Goal: Task Accomplishment & Management: Manage account settings

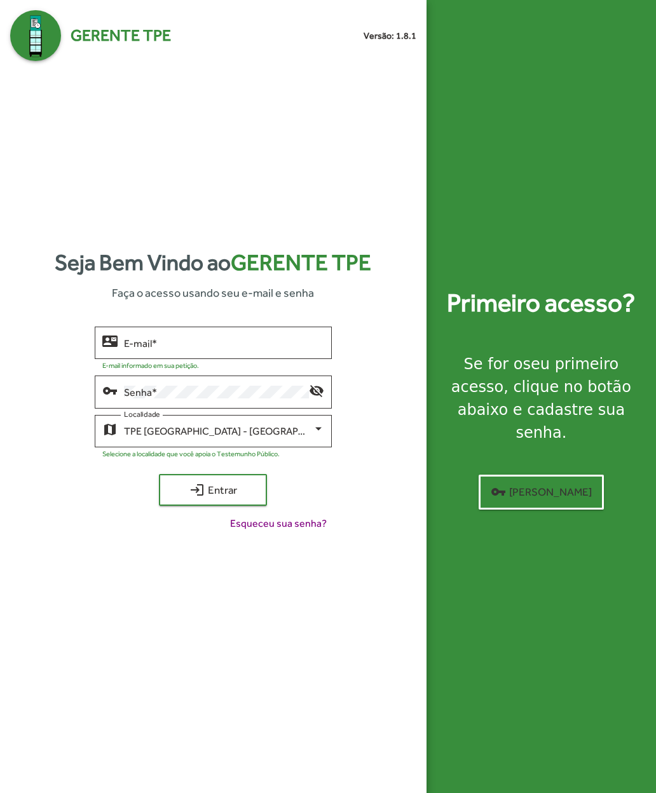
click at [127, 349] on input "E-mail *" at bounding box center [224, 342] width 200 height 11
type input "**********"
click at [173, 501] on span "login Entrar" at bounding box center [212, 489] width 85 height 23
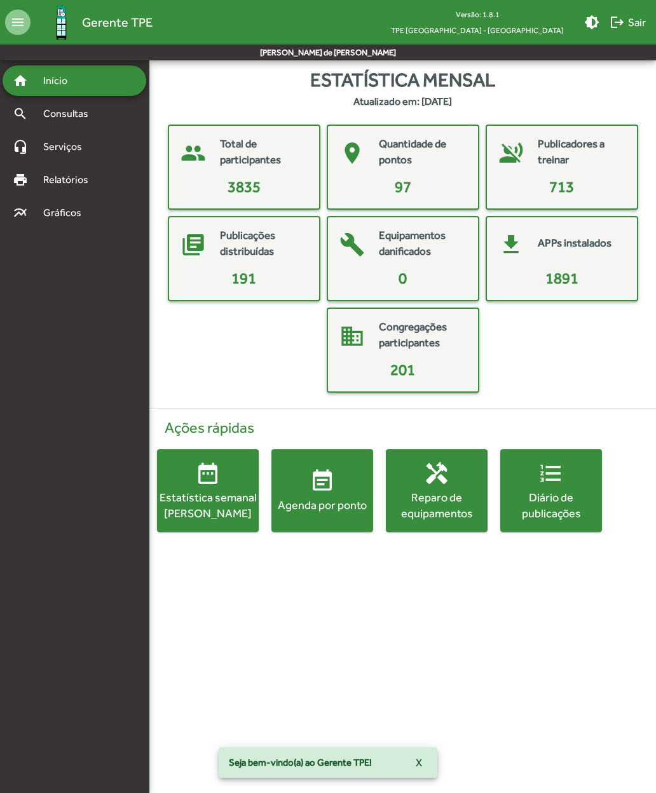
click at [332, 492] on mat-icon "event_note" at bounding box center [321, 480] width 25 height 25
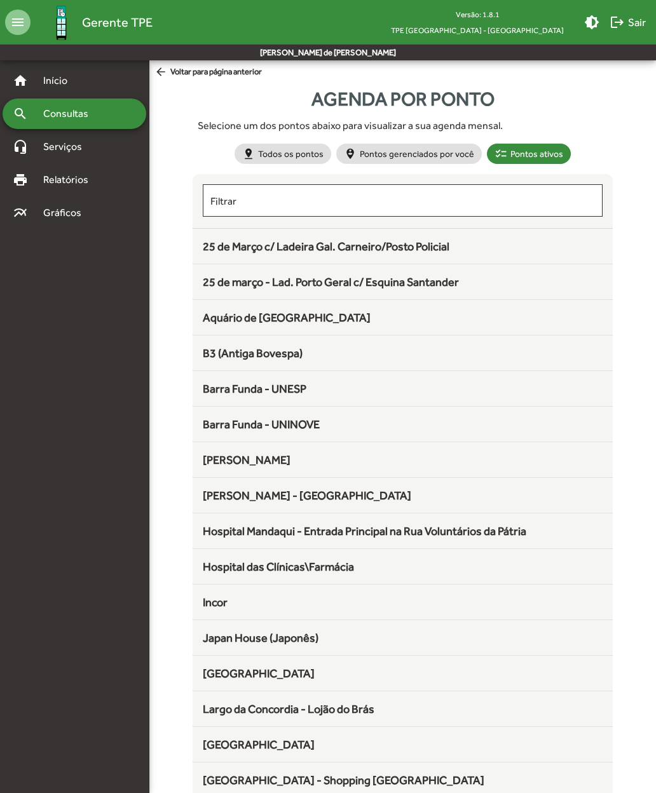
click at [389, 245] on span "25 de Março c/ Ladeira Gal. Carneiro/Posto Policial" at bounding box center [326, 246] width 247 height 13
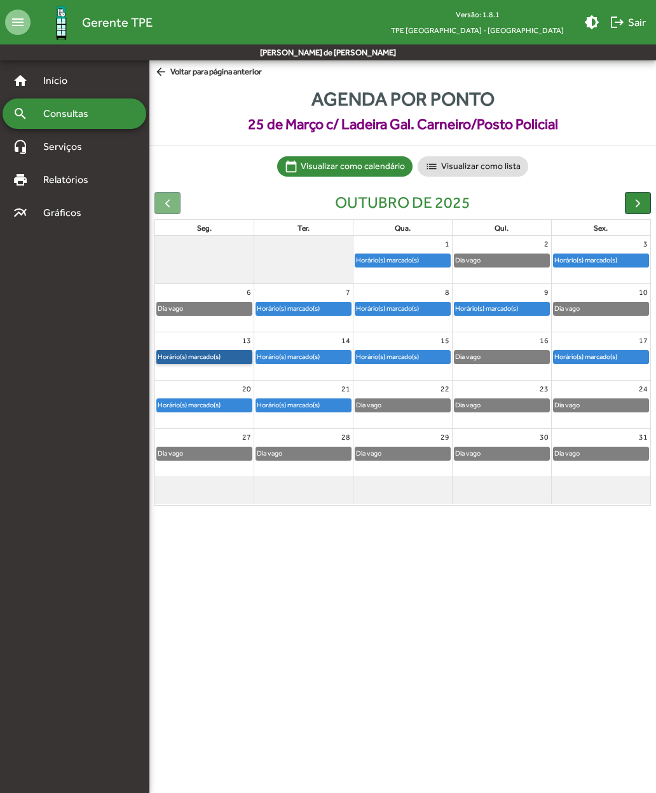
click at [218, 356] on link "Horário(s) marcado(s)" at bounding box center [204, 357] width 96 height 14
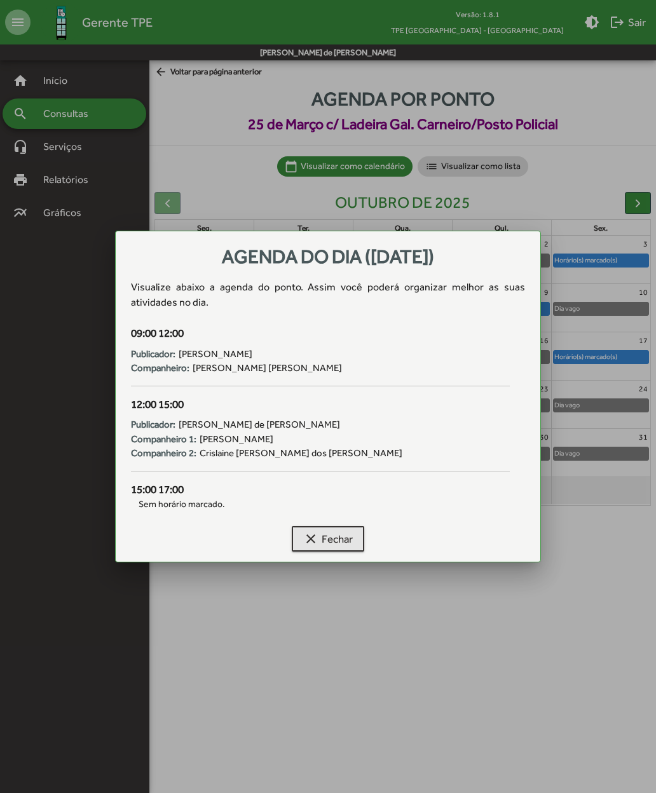
click at [333, 539] on span "clear Fechar" at bounding box center [328, 538] width 50 height 23
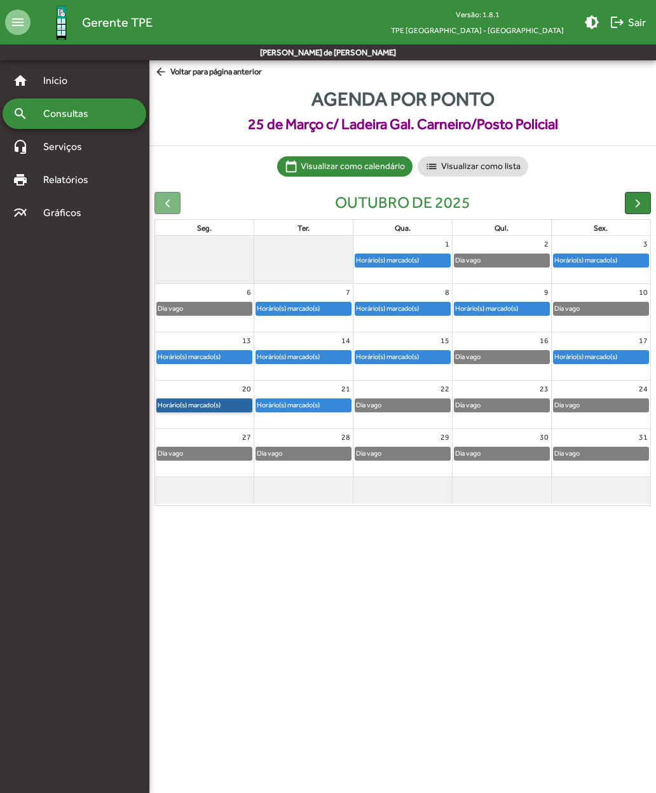
click at [207, 398] on link "Horário(s) marcado(s)" at bounding box center [204, 405] width 96 height 14
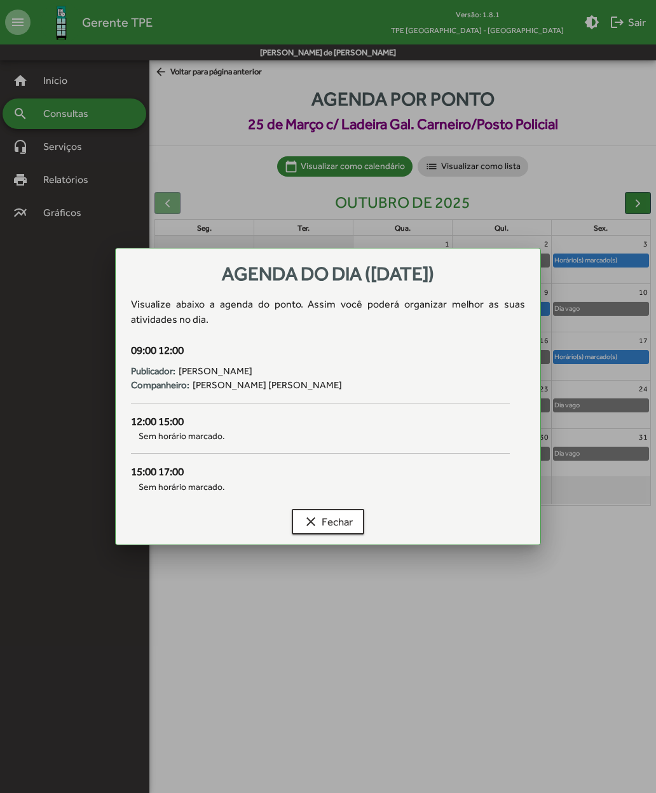
click at [332, 525] on span "clear Fechar" at bounding box center [328, 521] width 50 height 23
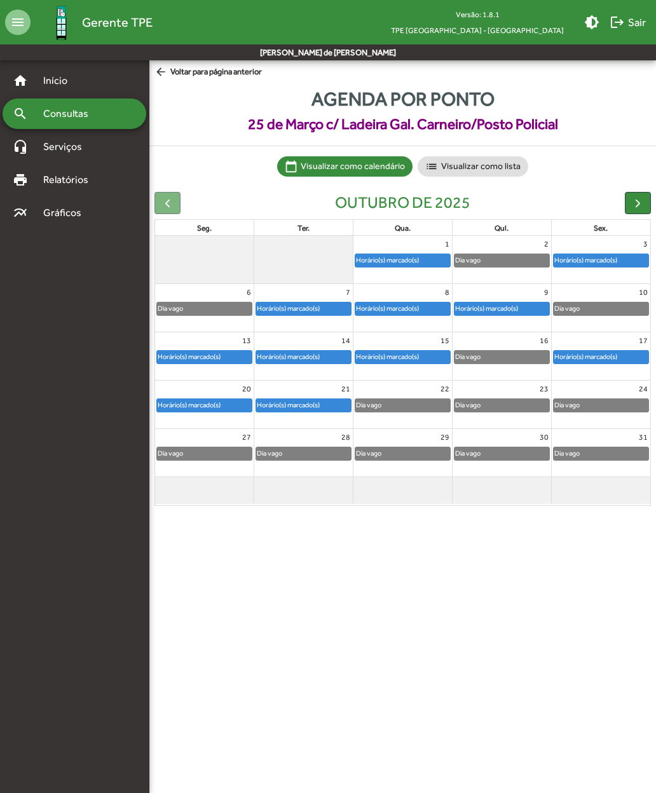
click at [637, 197] on span "button" at bounding box center [637, 202] width 13 height 13
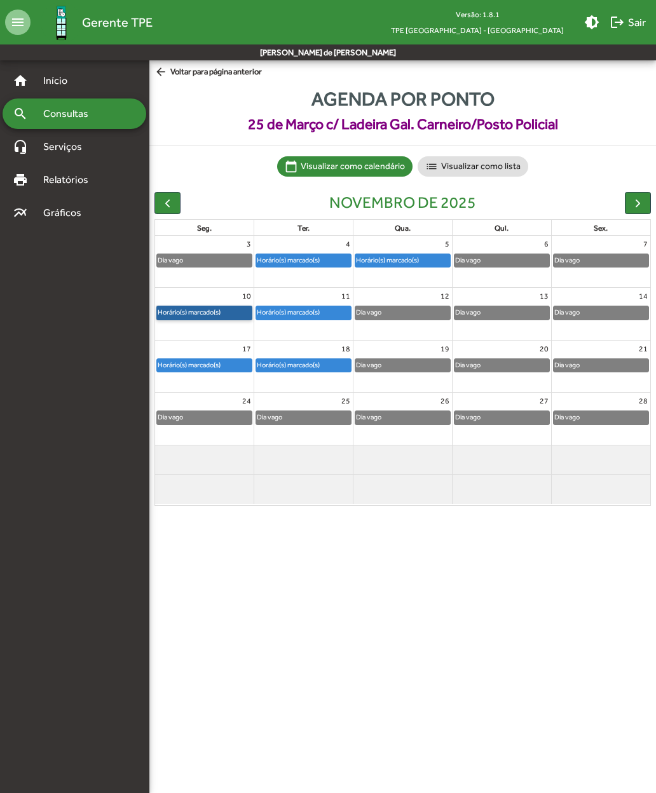
click at [205, 309] on link "Horário(s) marcado(s)" at bounding box center [204, 313] width 96 height 14
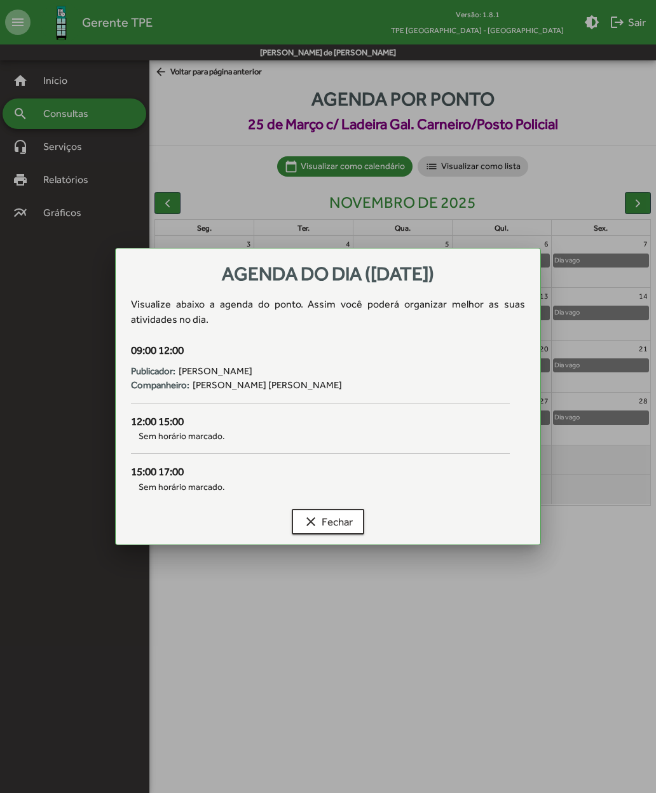
click at [335, 525] on span "clear Fechar" at bounding box center [328, 521] width 50 height 23
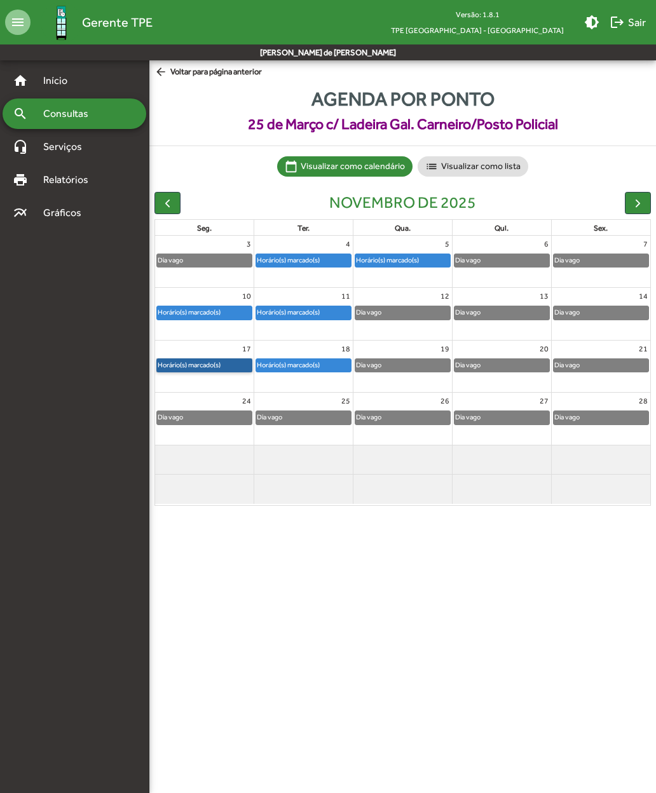
click at [206, 358] on link "Horário(s) marcado(s)" at bounding box center [204, 365] width 96 height 14
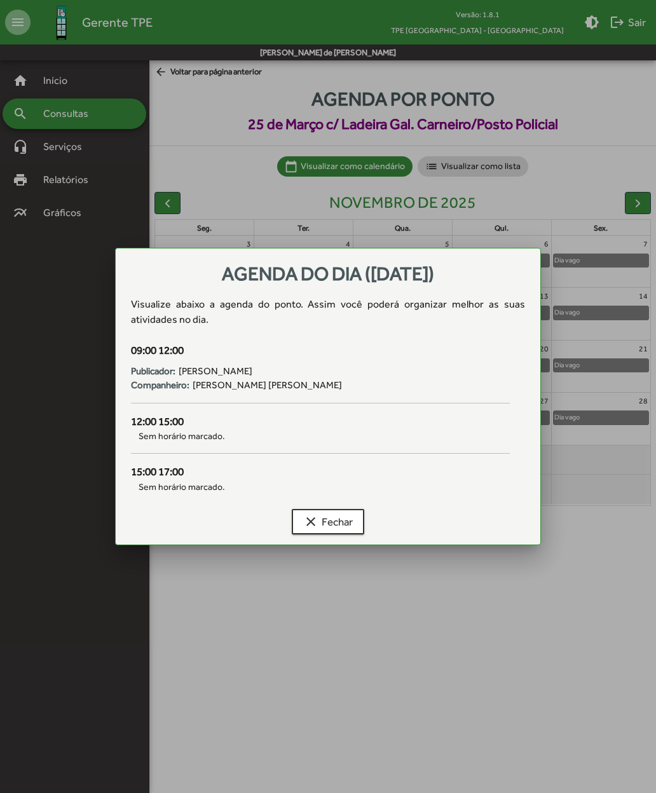
click at [325, 525] on span "clear Fechar" at bounding box center [328, 521] width 50 height 23
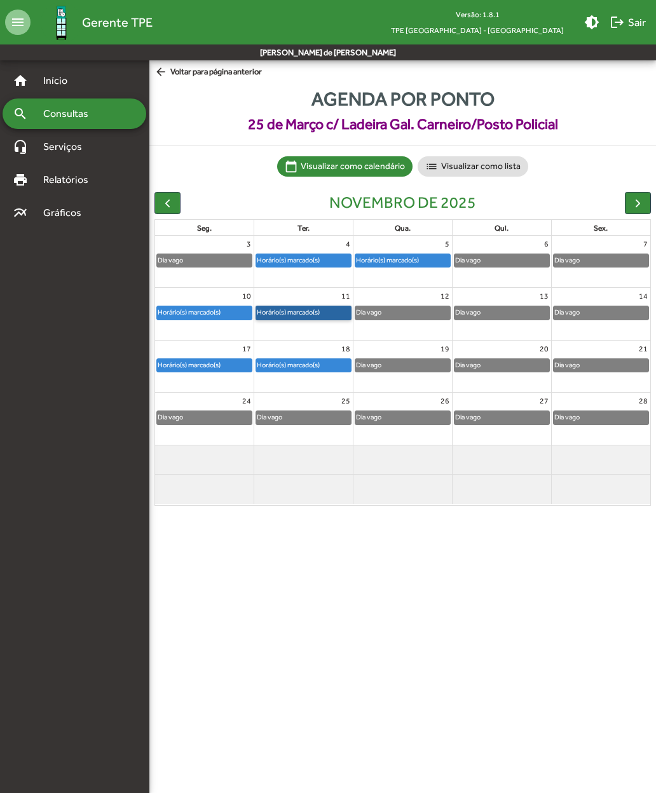
click at [308, 307] on link "Horário(s) marcado(s)" at bounding box center [303, 313] width 96 height 14
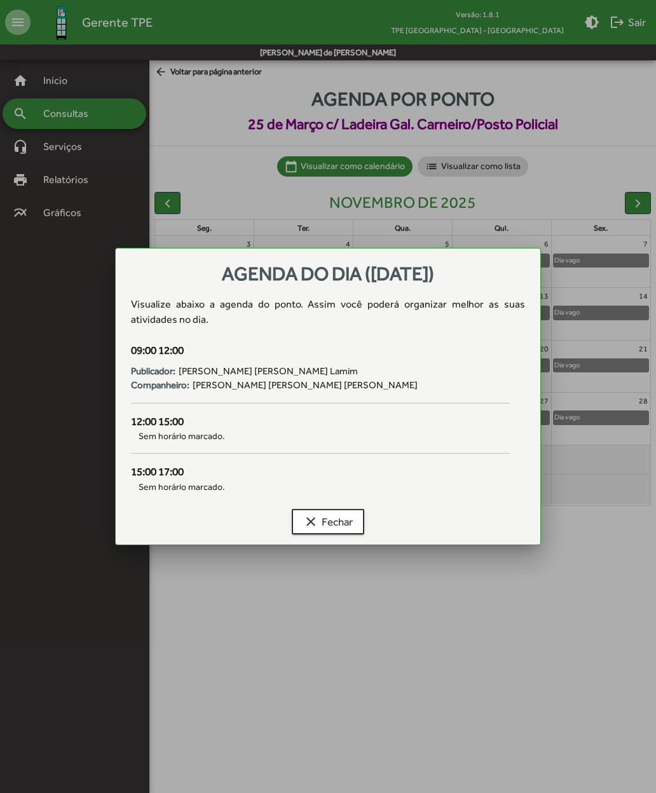
click at [334, 524] on span "clear Fechar" at bounding box center [328, 521] width 50 height 23
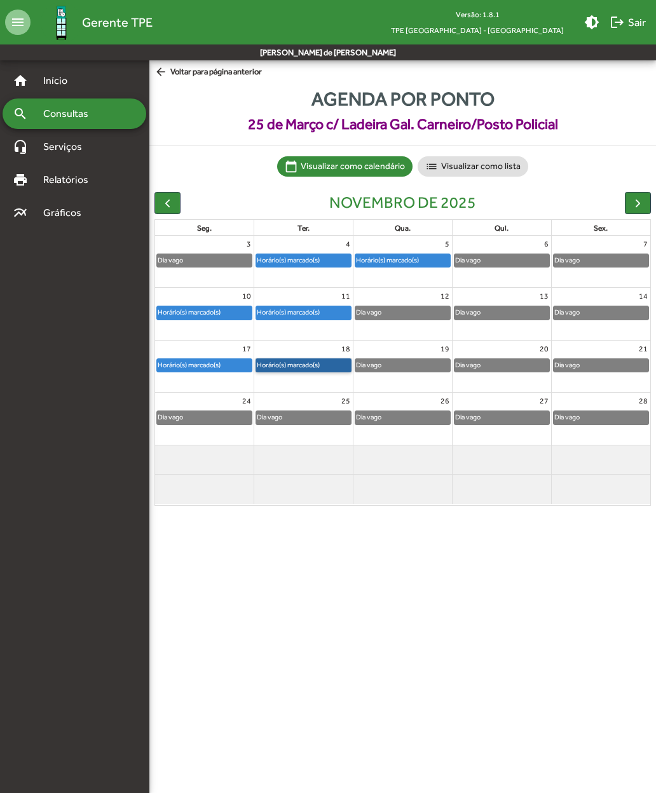
click at [307, 358] on link "Horário(s) marcado(s)" at bounding box center [303, 365] width 96 height 14
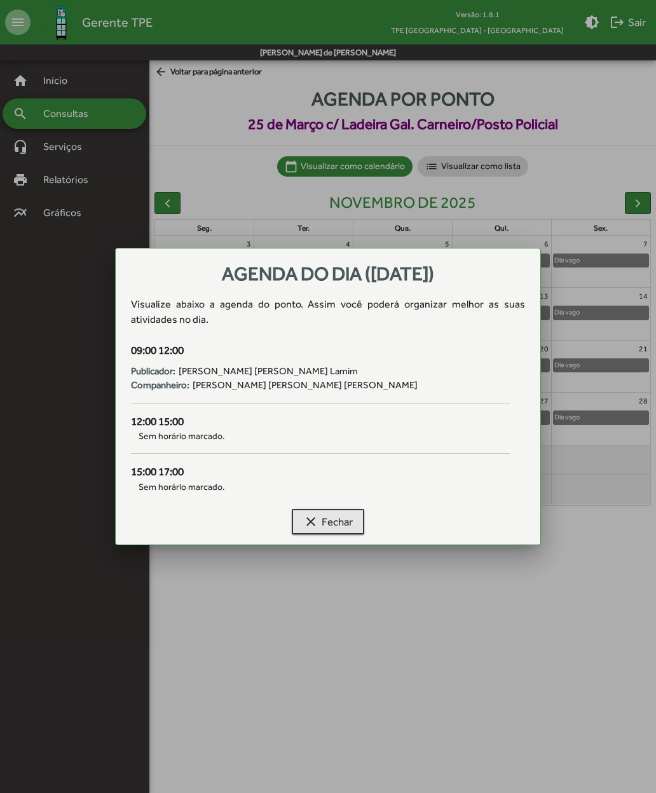
click at [334, 527] on span "clear Fechar" at bounding box center [328, 521] width 50 height 23
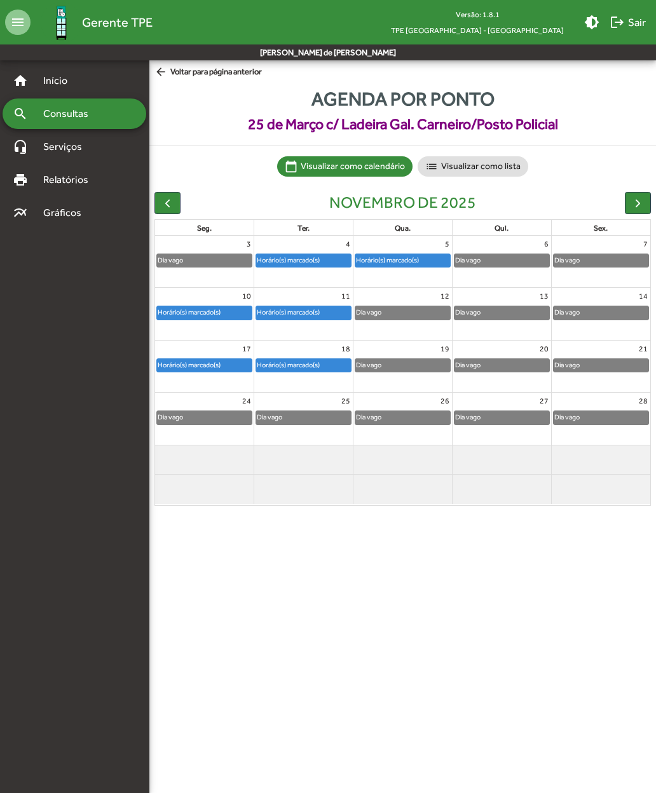
click at [632, 205] on span "button" at bounding box center [637, 202] width 13 height 13
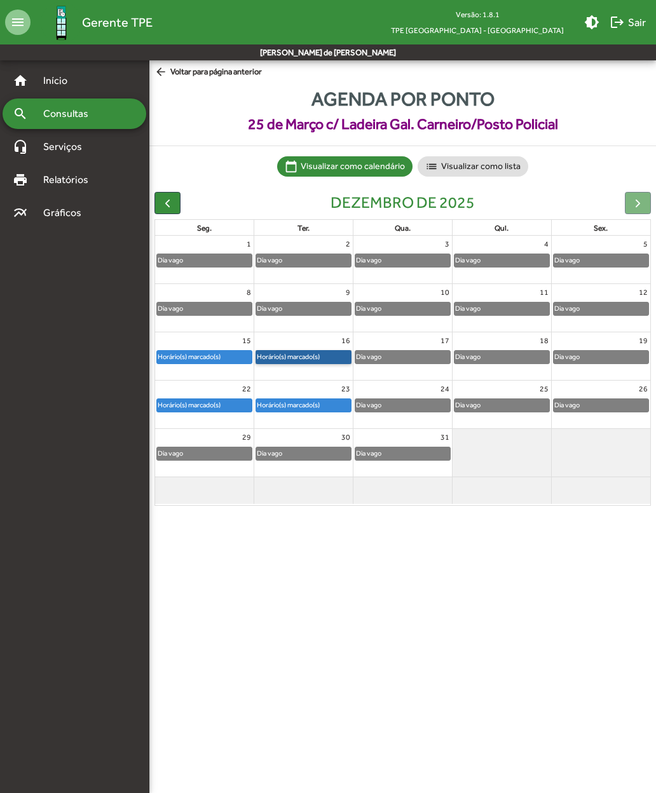
click at [301, 358] on link "Horário(s) marcado(s)" at bounding box center [303, 357] width 96 height 14
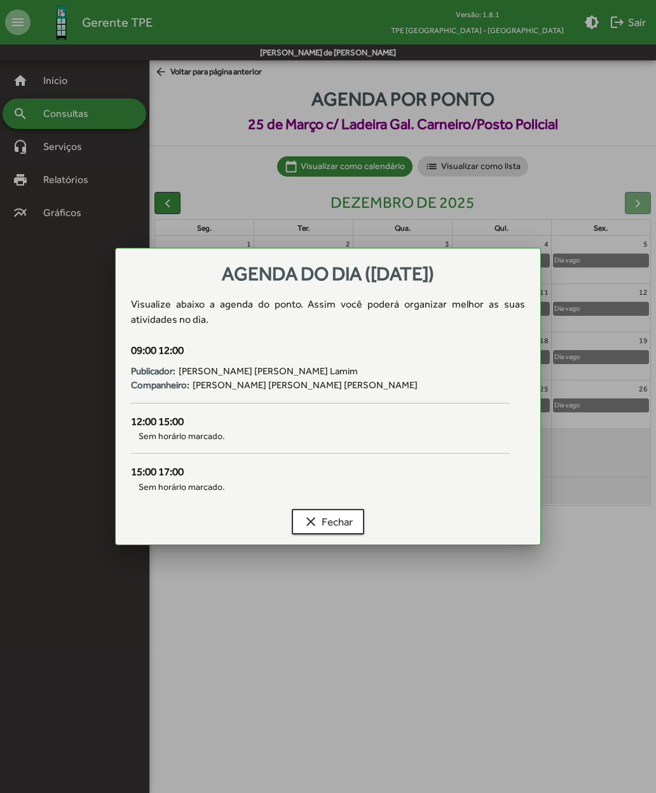
click at [334, 527] on span "clear Fechar" at bounding box center [328, 521] width 50 height 23
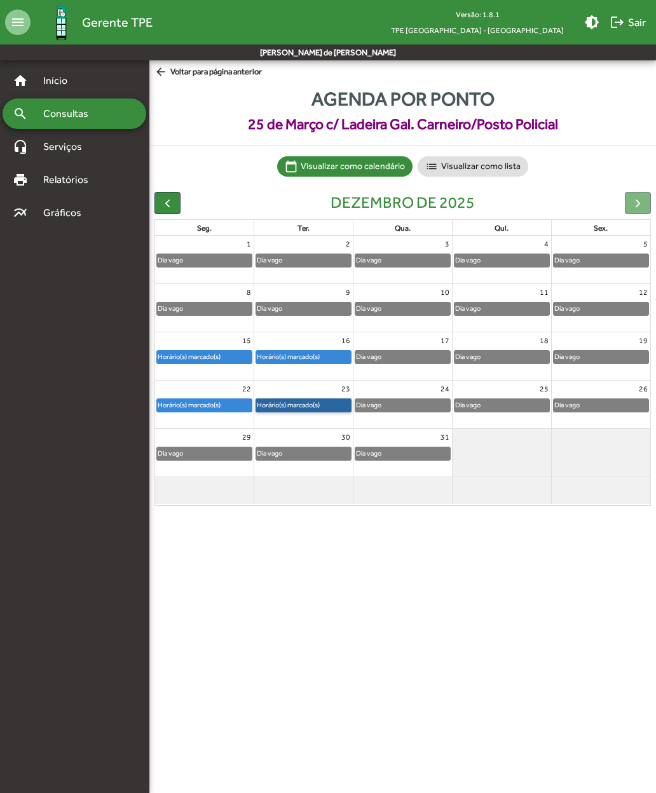
click at [312, 401] on link "Horário(s) marcado(s)" at bounding box center [303, 405] width 96 height 14
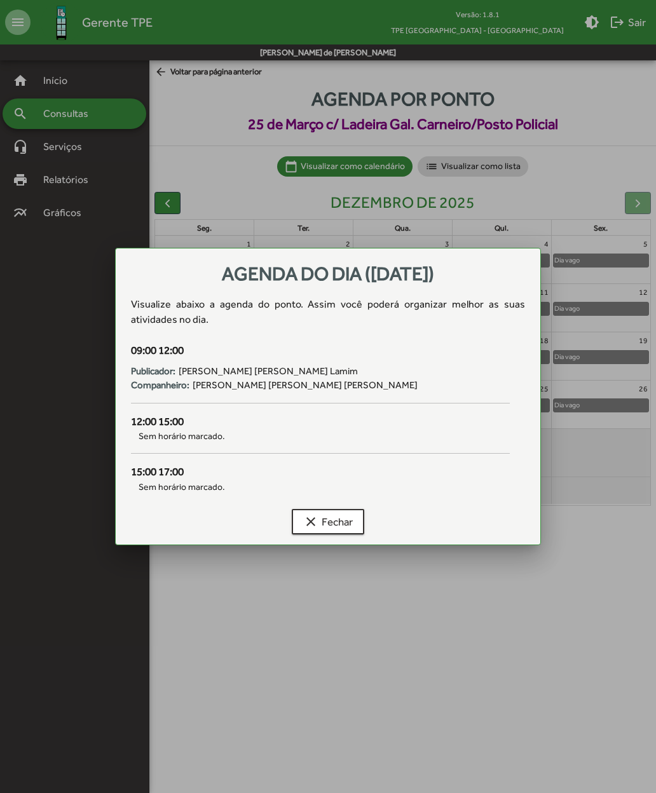
click at [332, 524] on span "clear Fechar" at bounding box center [328, 521] width 50 height 23
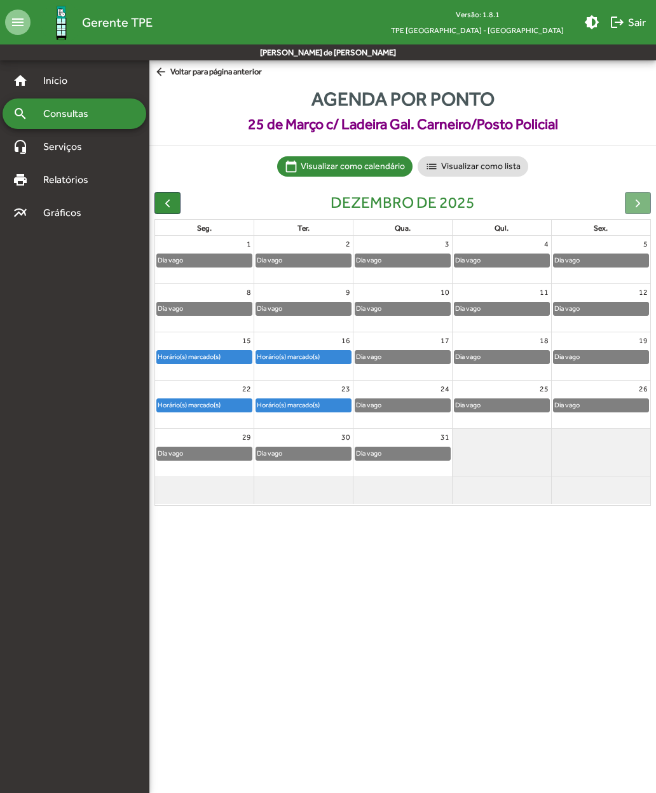
click at [625, 201] on div at bounding box center [638, 203] width 26 height 22
click at [633, 207] on div at bounding box center [638, 203] width 26 height 22
click at [171, 213] on button "button" at bounding box center [167, 203] width 26 height 22
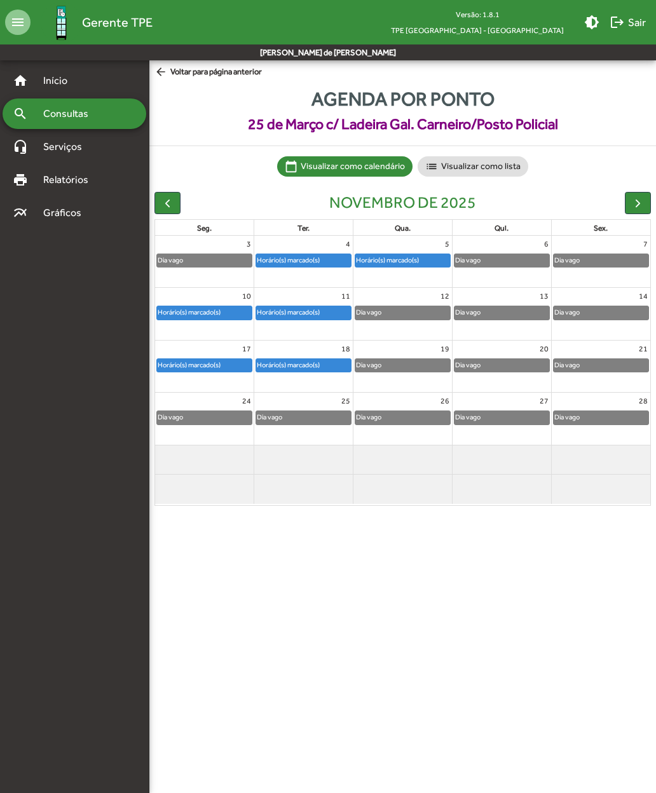
click at [163, 207] on span "button" at bounding box center [167, 202] width 13 height 13
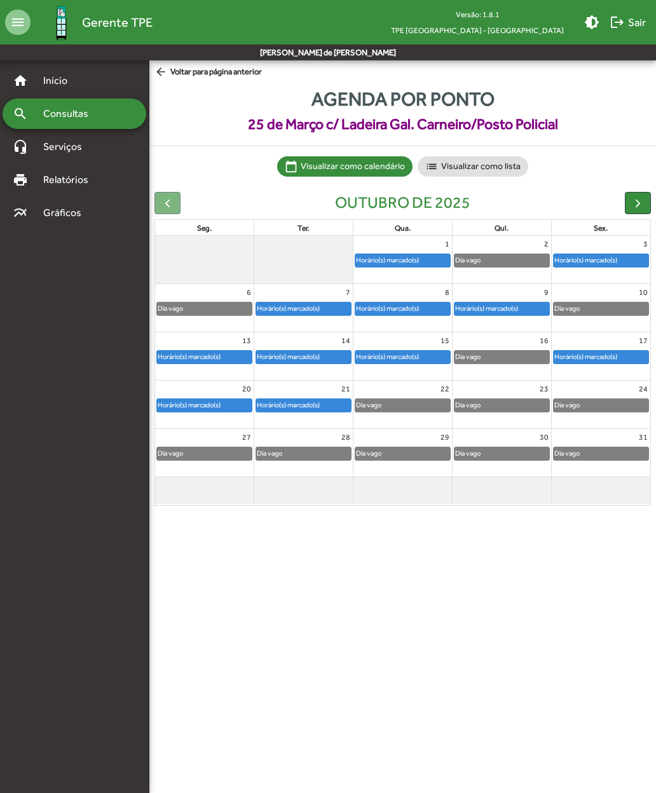
click at [633, 16] on span "logout Sair" at bounding box center [627, 22] width 36 height 23
